Goal: Communication & Community: Ask a question

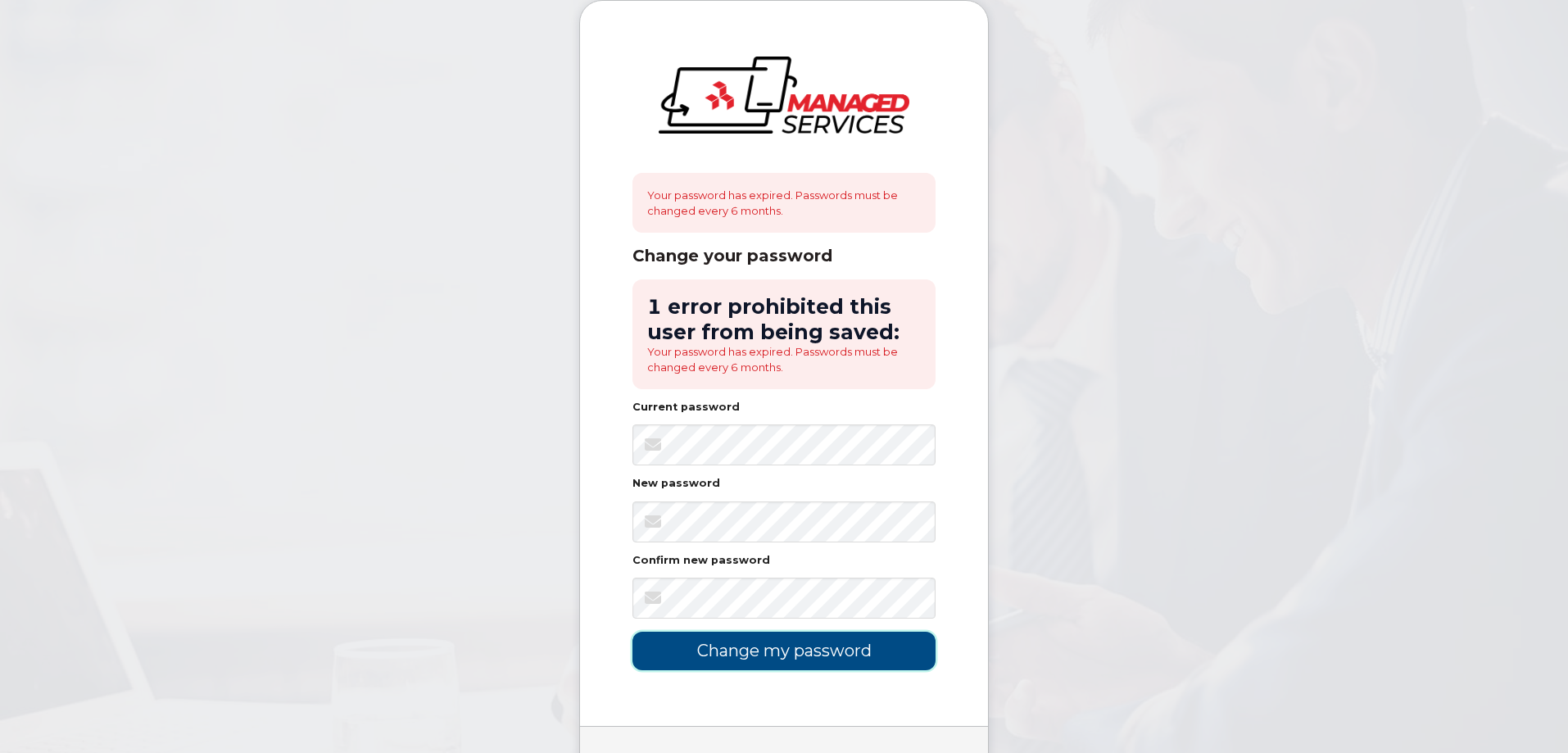
click at [742, 652] on input "Change my password" at bounding box center [784, 651] width 303 height 39
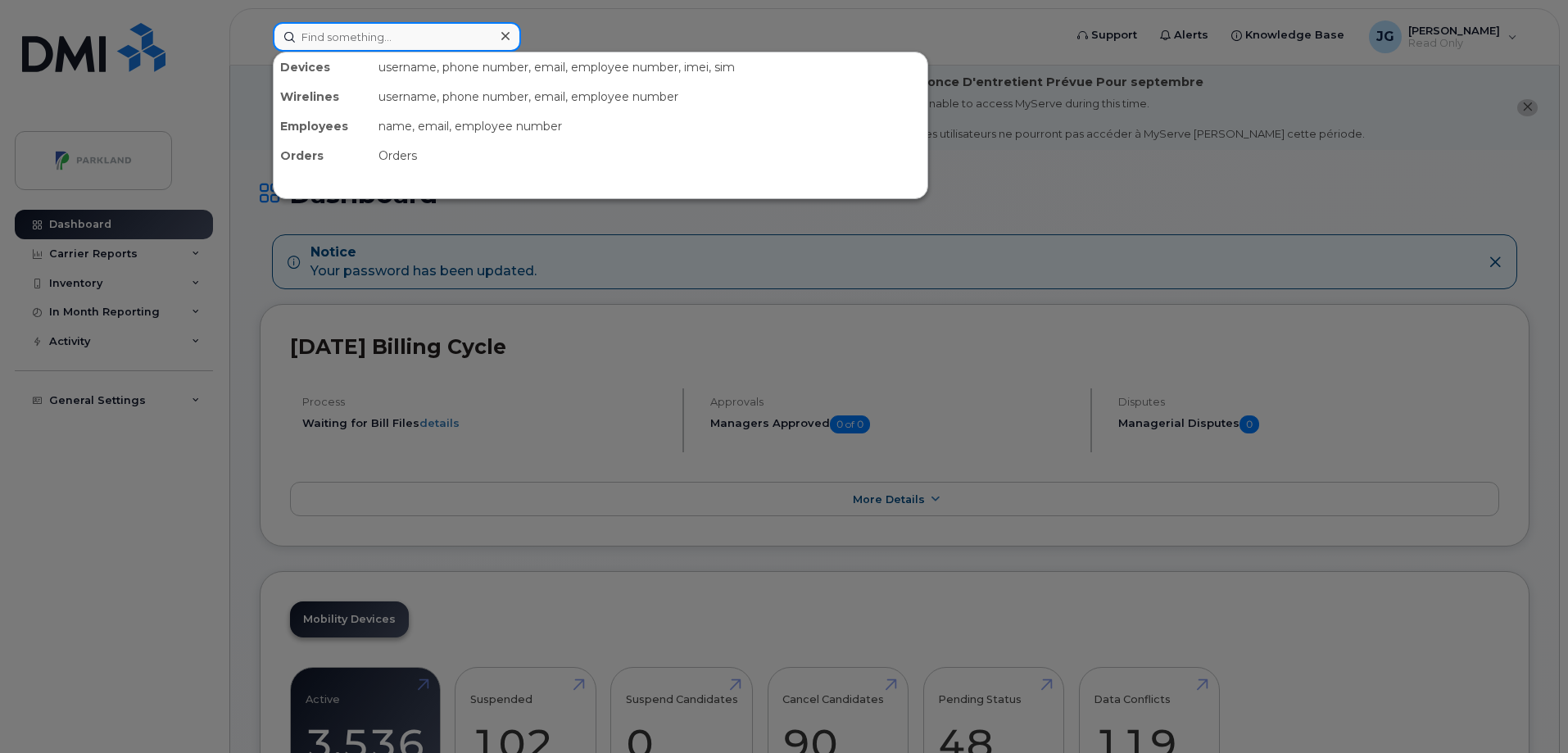
click at [372, 42] on input at bounding box center [397, 37] width 249 height 30
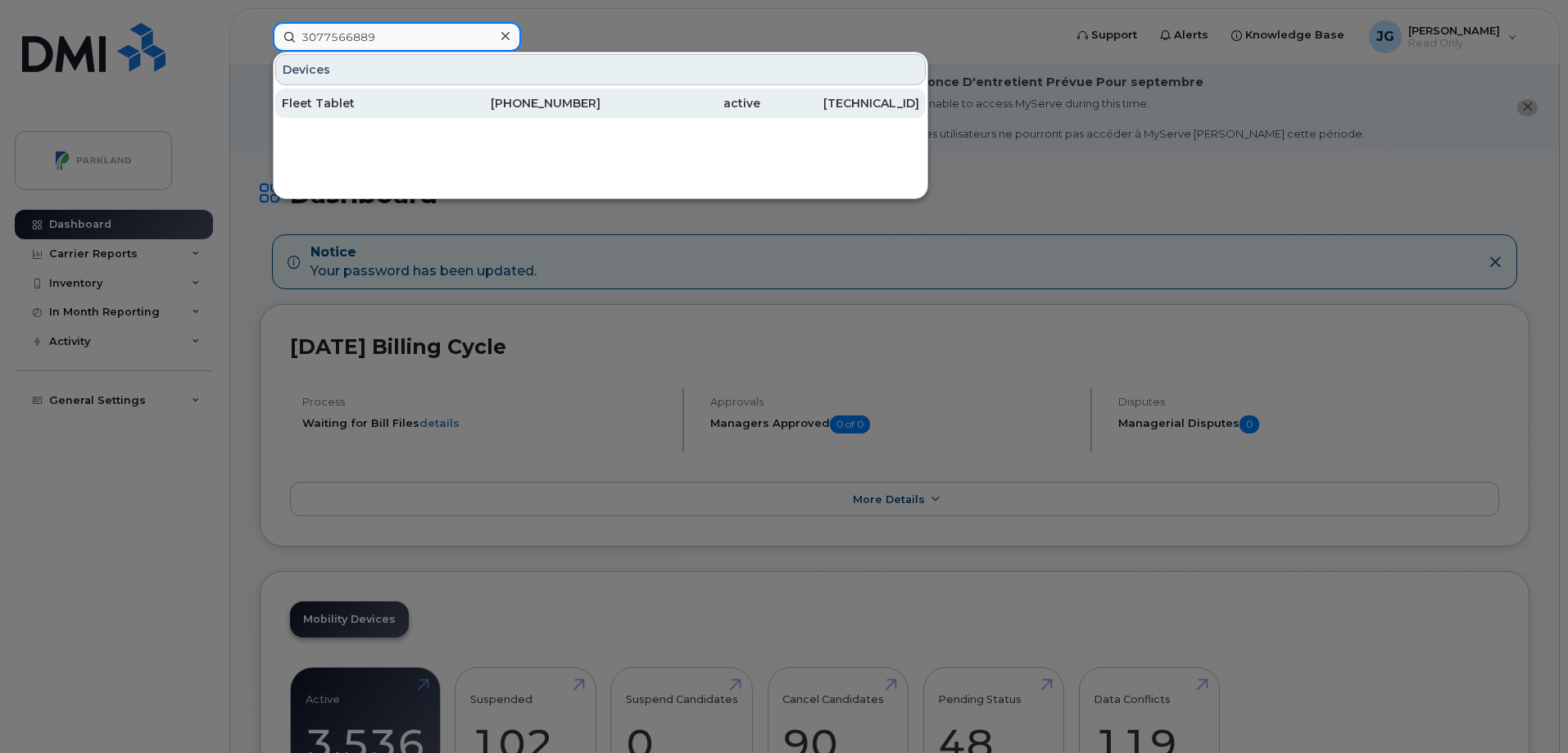
type input "3077566889"
click at [528, 101] on div "807-407-7985" at bounding box center [521, 103] width 160 height 16
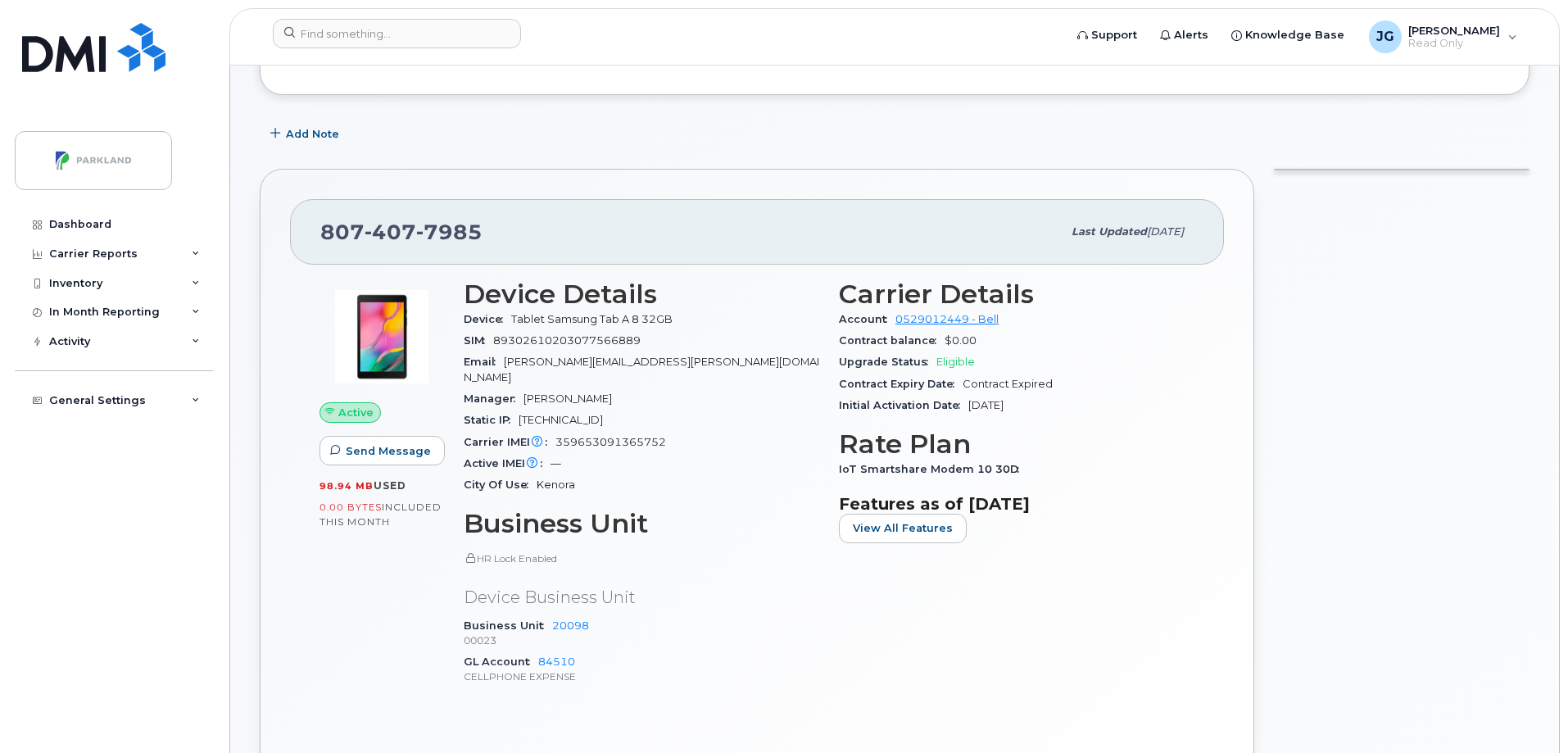
scroll to position [246, 0]
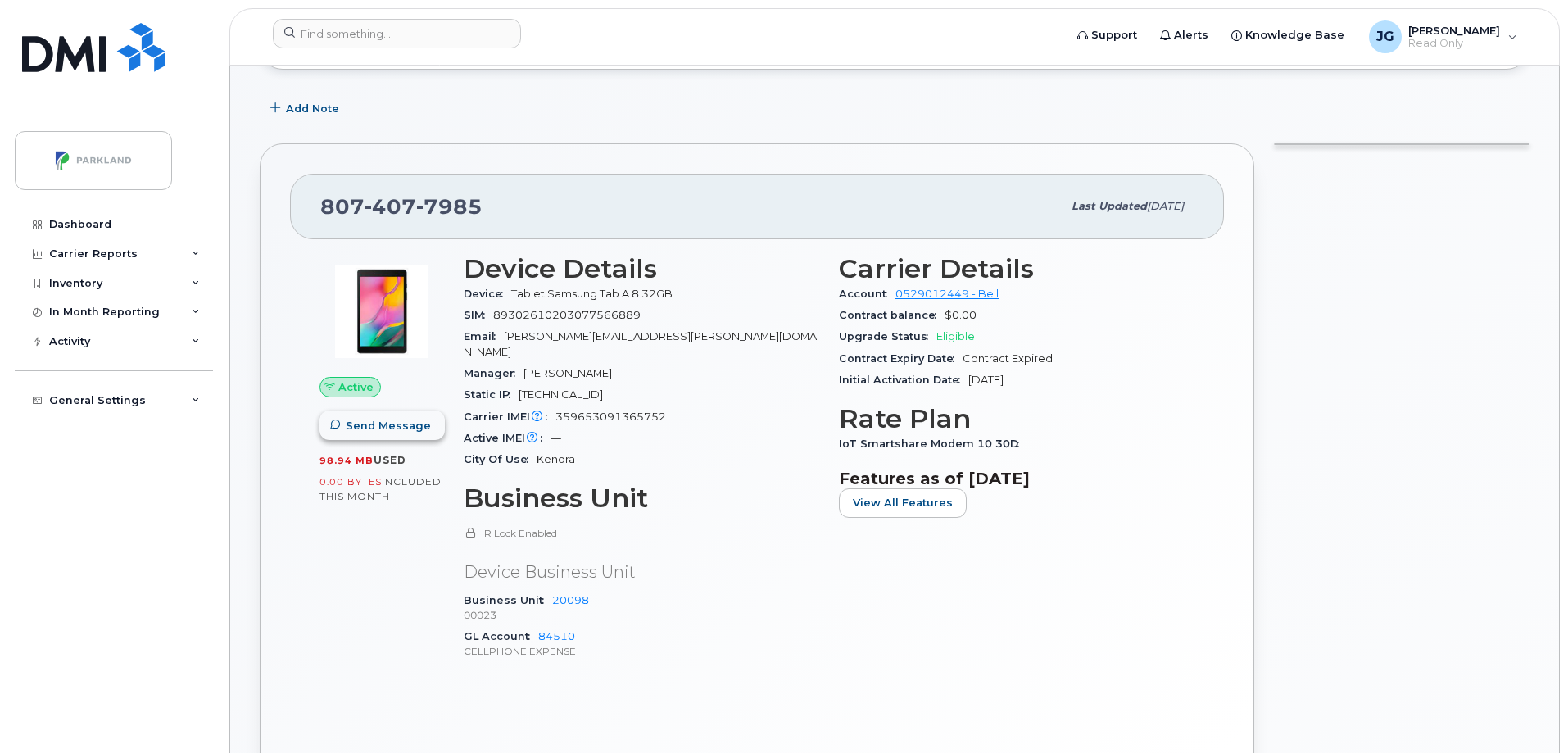
click at [366, 428] on span "Send Message" at bounding box center [388, 425] width 85 height 15
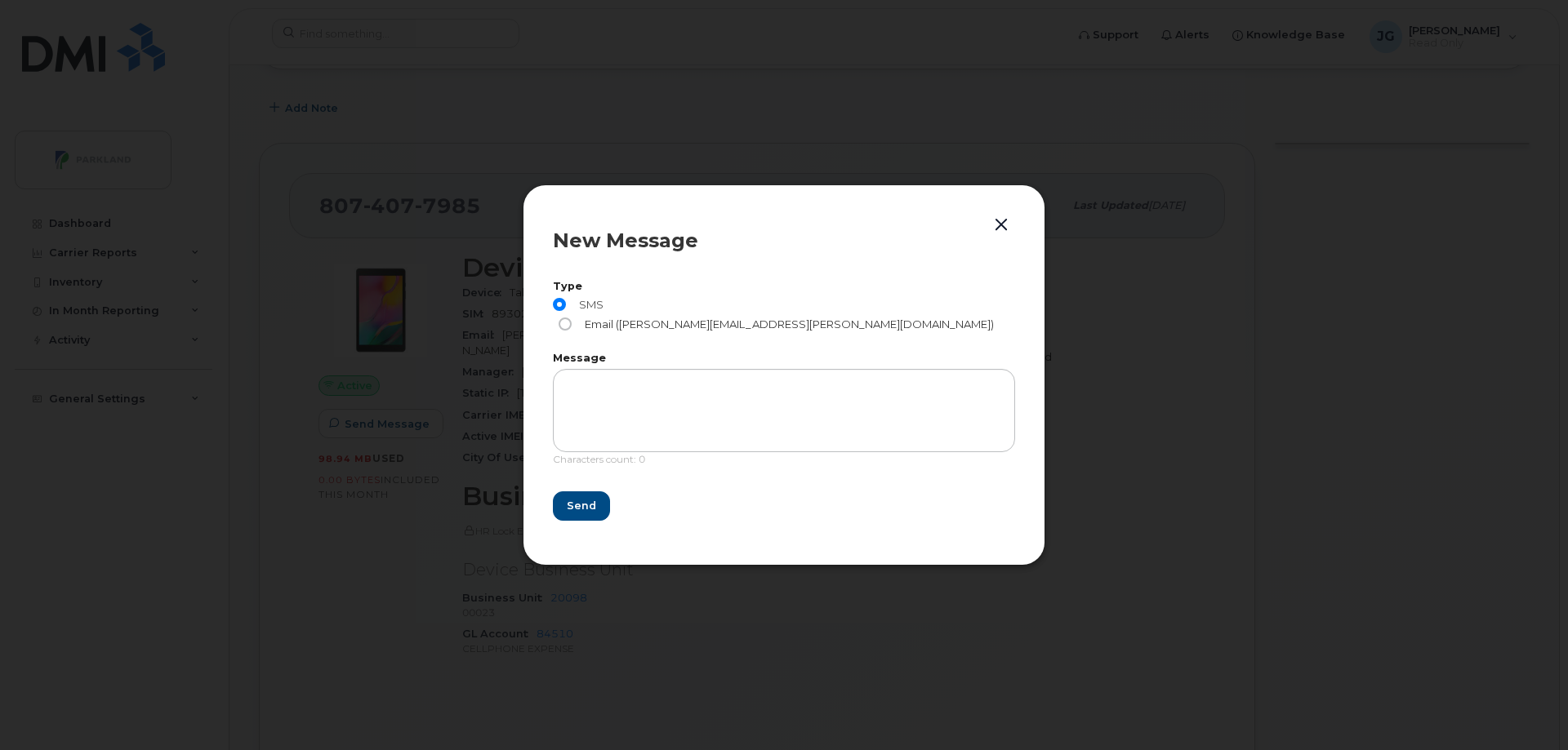
click at [572, 317] on input "Email (Derrick.Wildi@parkland.ca)" at bounding box center [564, 324] width 13 height 13
radio input "true"
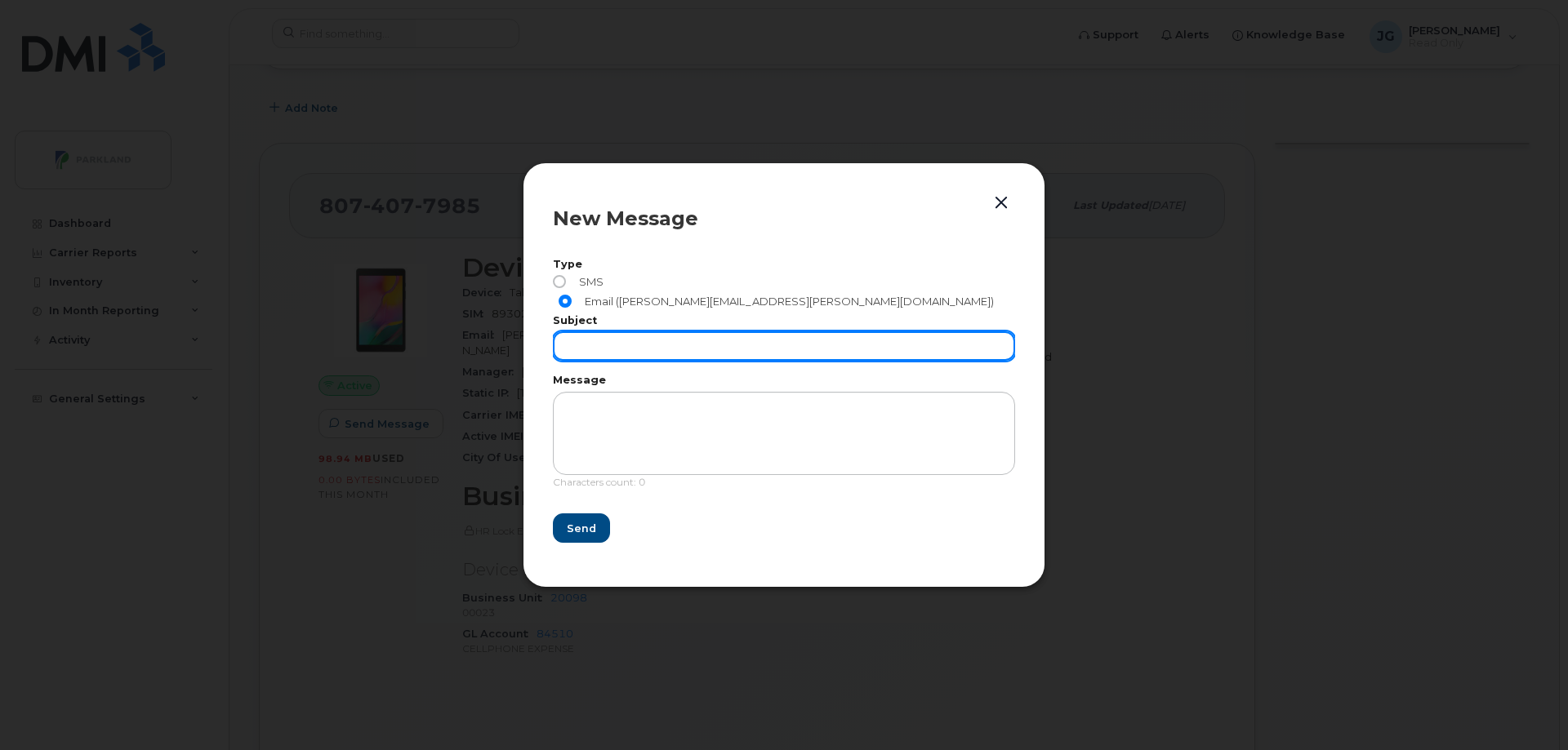
click at [617, 334] on input "text" at bounding box center [784, 346] width 462 height 29
type input "Please cancel"
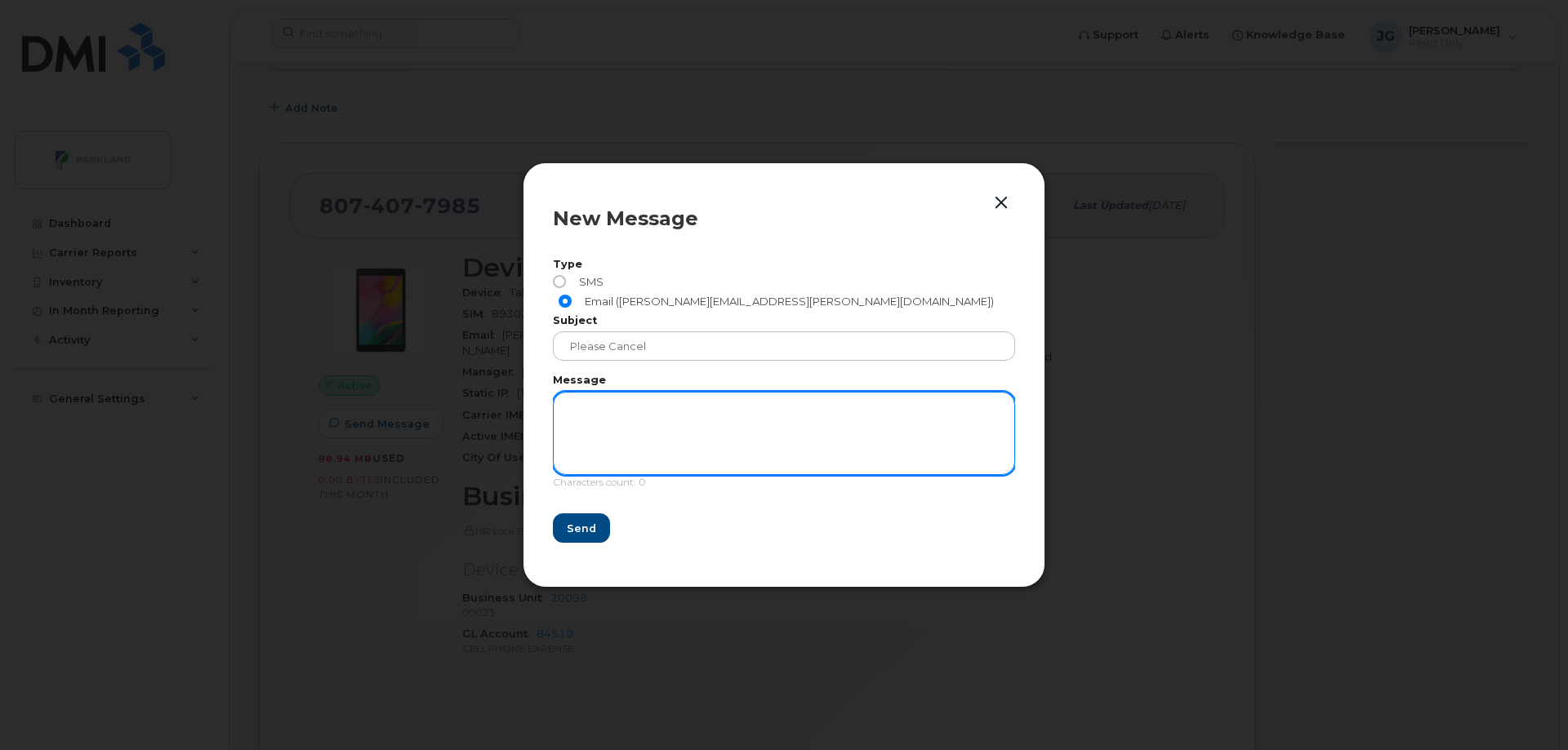
click at [624, 409] on textarea at bounding box center [784, 433] width 462 height 83
type textarea "Old tablet cancel sim Thanks John Gardiner"
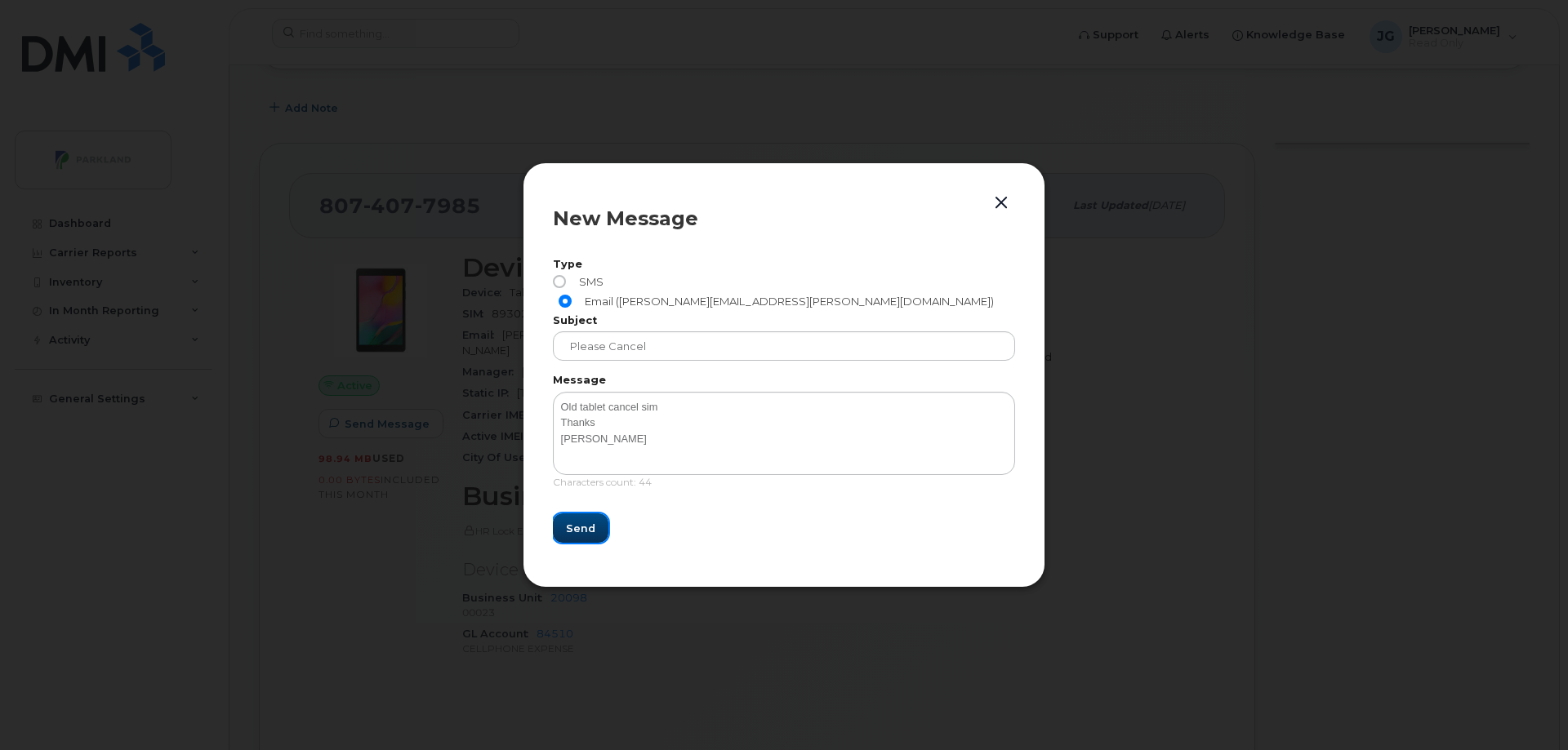
click at [572, 524] on span "Send" at bounding box center [581, 527] width 30 height 15
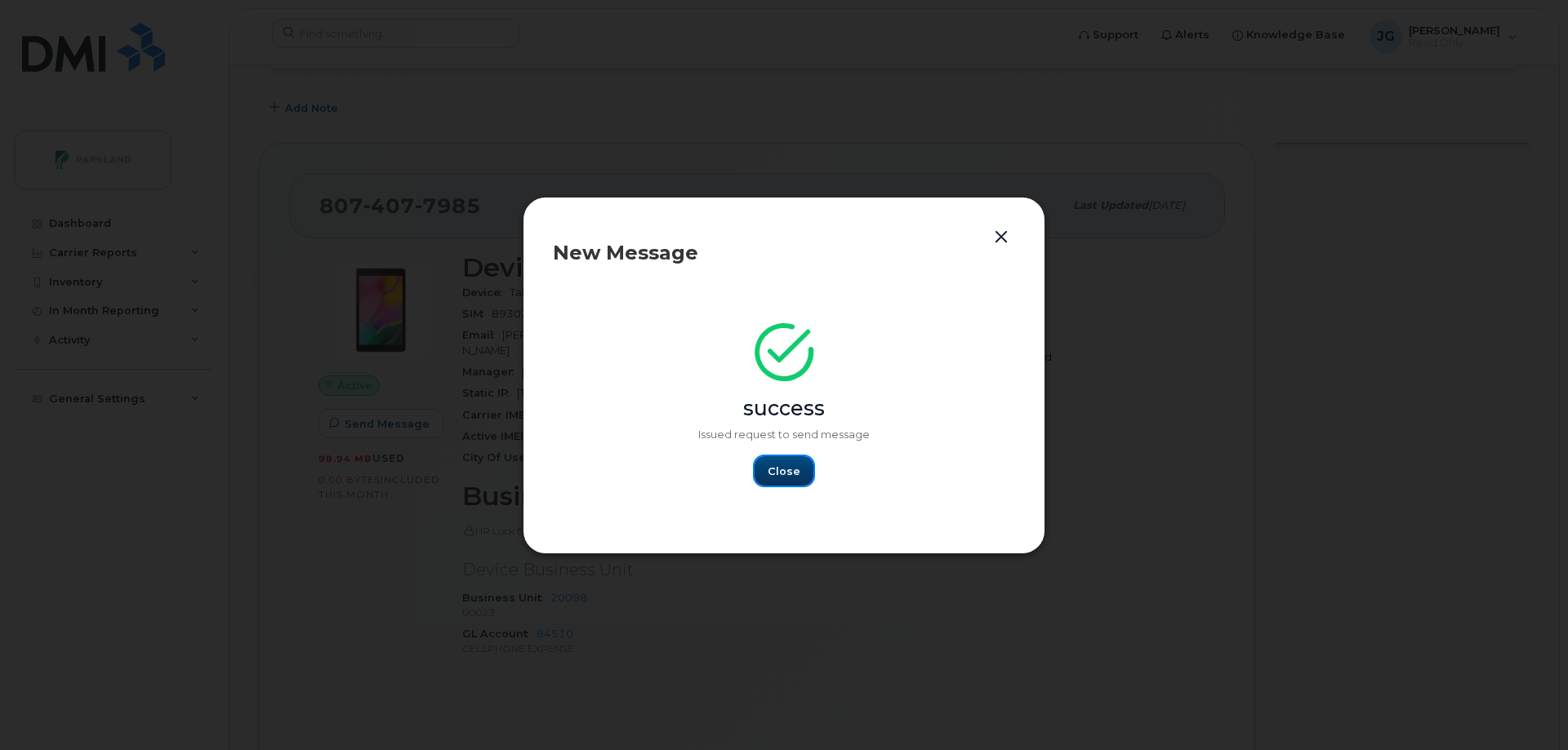
click at [788, 480] on button "Close" at bounding box center [784, 470] width 59 height 29
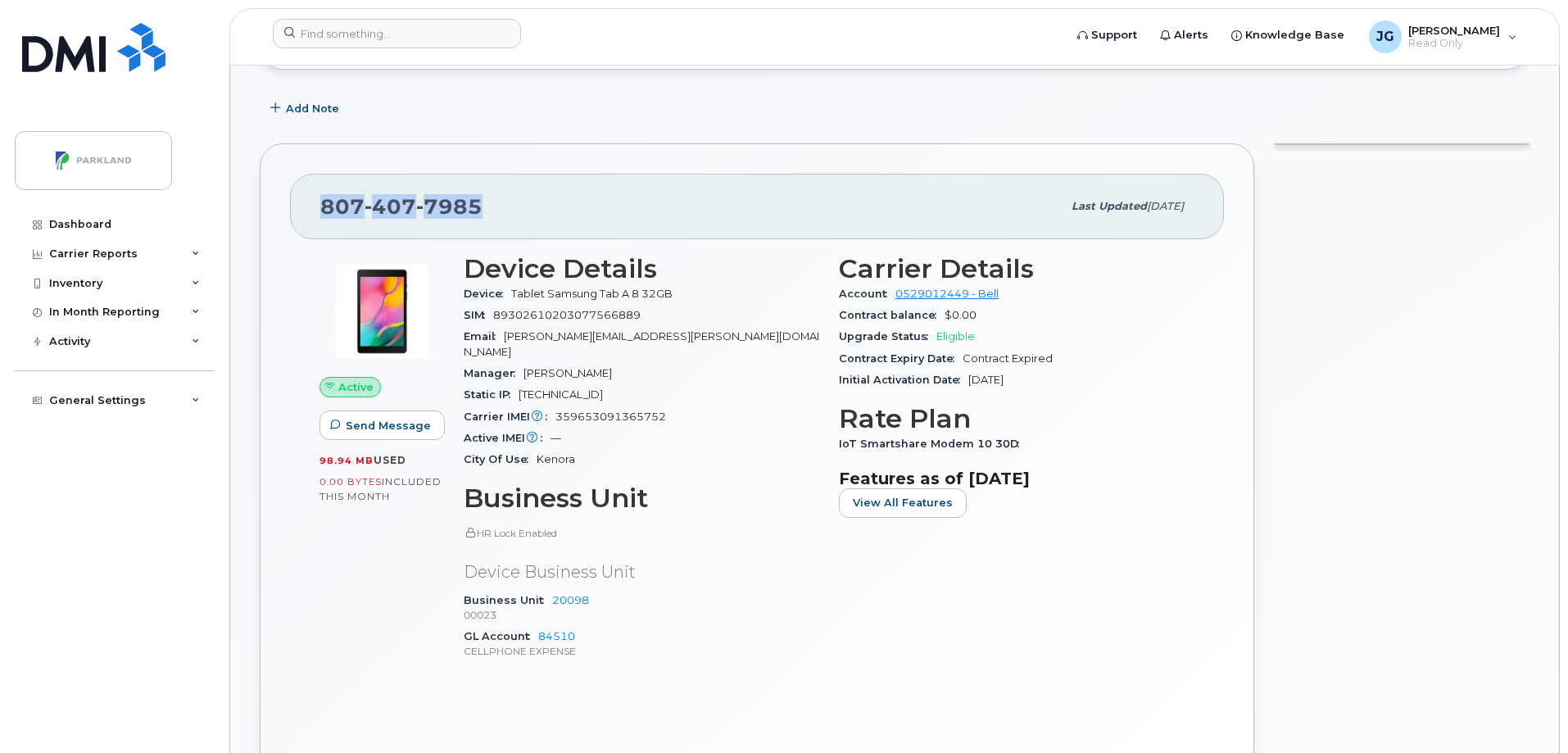
drag, startPoint x: 481, startPoint y: 206, endPoint x: 318, endPoint y: 207, distance: 163.0
click at [318, 207] on div "807 407 7985 Last updated Jun 01, 2024" at bounding box center [757, 206] width 934 height 66
copy span "807 407 7985"
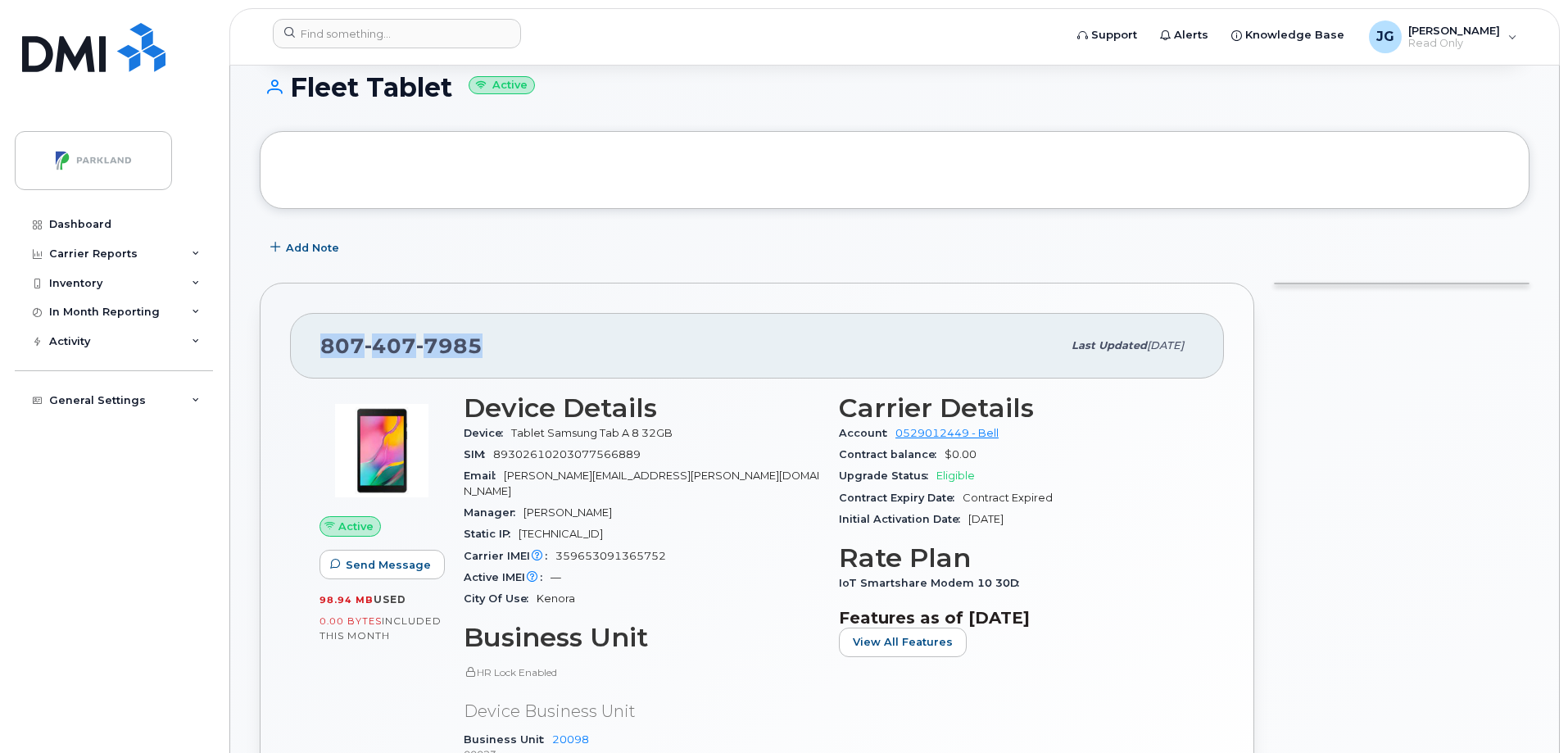
scroll to position [385, 0]
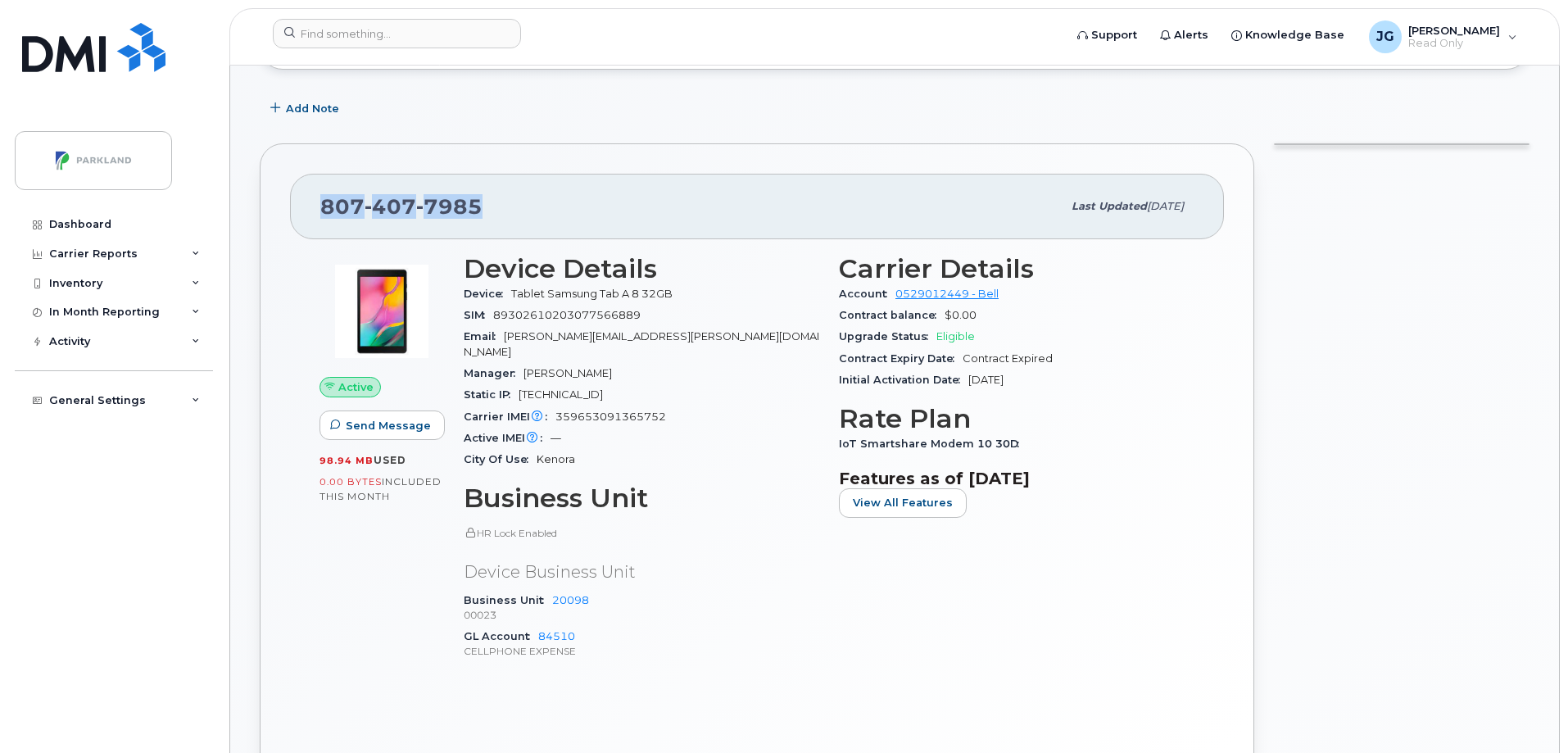
click at [537, 206] on div "807 407 7985" at bounding box center [691, 206] width 741 height 34
drag, startPoint x: 480, startPoint y: 208, endPoint x: 331, endPoint y: 215, distance: 149.2
click at [325, 215] on div "807 407 7985" at bounding box center [691, 206] width 741 height 34
copy span "807 407 7985"
